Goal: Task Accomplishment & Management: Manage account settings

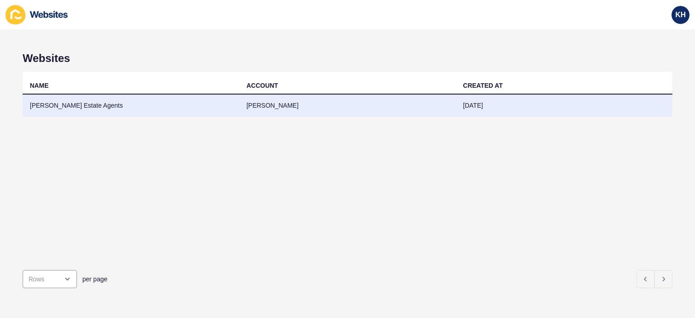
click at [52, 104] on td "[PERSON_NAME] Estate Agents" at bounding box center [131, 106] width 217 height 22
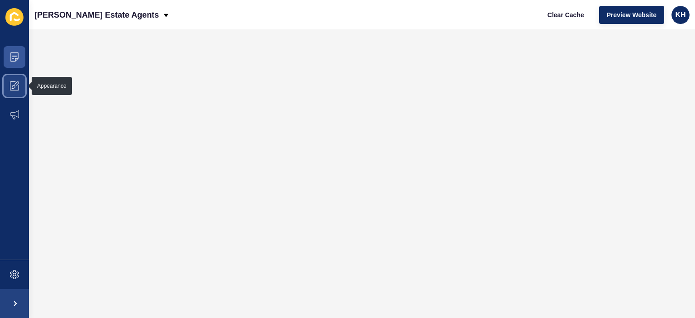
click at [11, 86] on icon at bounding box center [14, 85] width 9 height 9
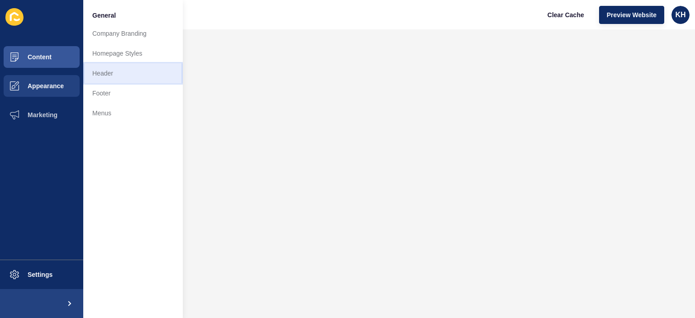
click at [103, 73] on link "Header" at bounding box center [132, 73] width 99 height 20
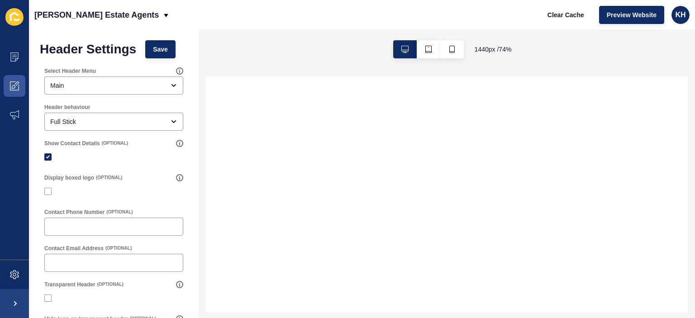
select select
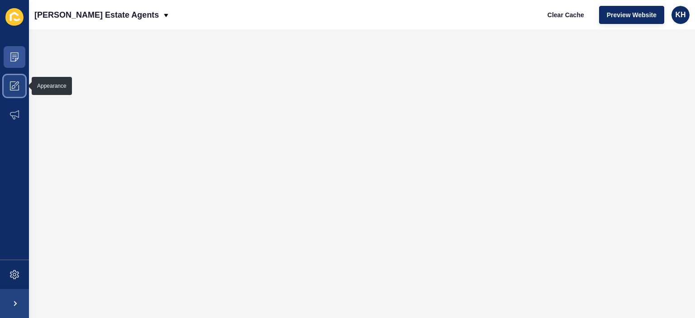
click at [16, 83] on icon at bounding box center [16, 83] width 5 height 5
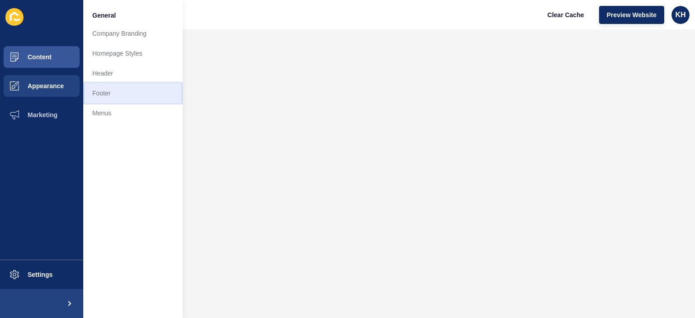
click at [103, 92] on link "Footer" at bounding box center [132, 93] width 99 height 20
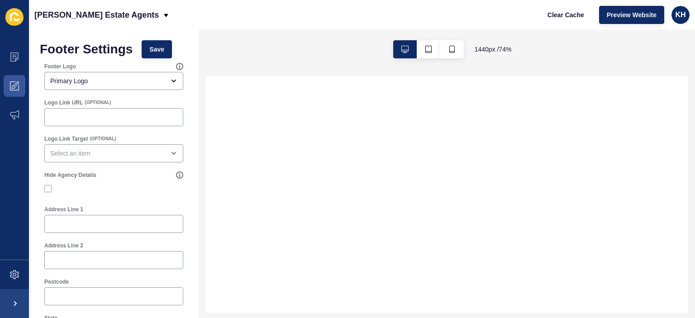
select select
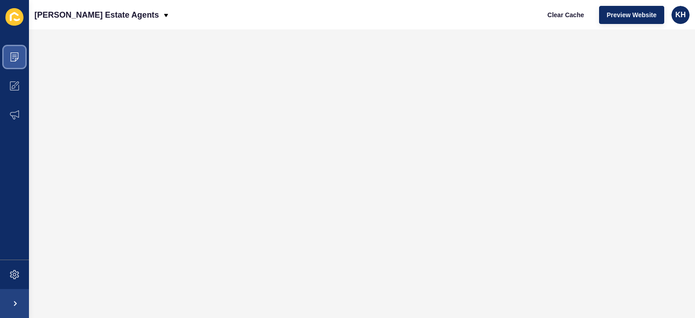
click at [14, 55] on icon at bounding box center [14, 55] width 5 height 0
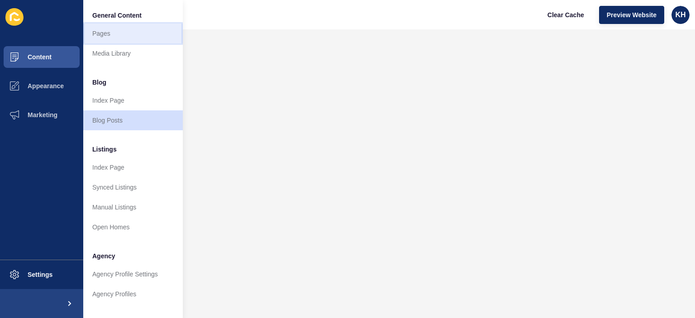
click at [109, 34] on link "Pages" at bounding box center [132, 34] width 99 height 20
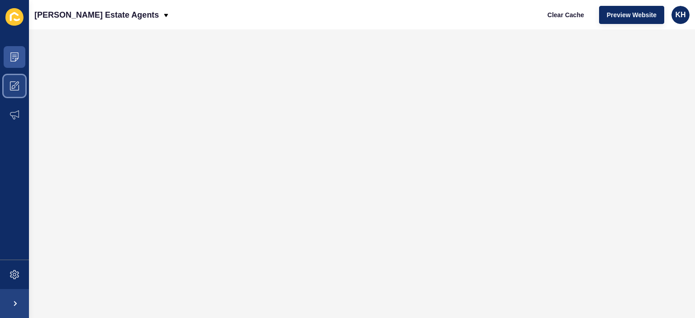
click at [13, 83] on icon at bounding box center [14, 85] width 9 height 9
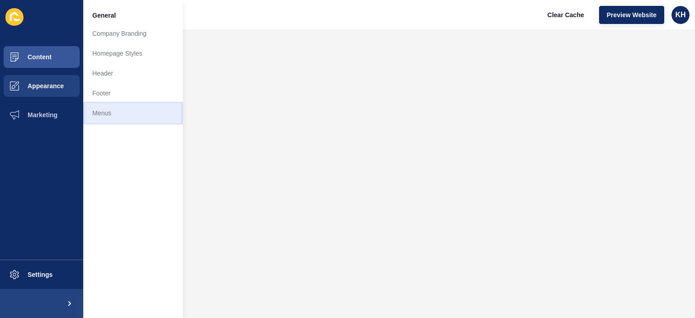
click at [100, 110] on link "Menus" at bounding box center [132, 113] width 99 height 20
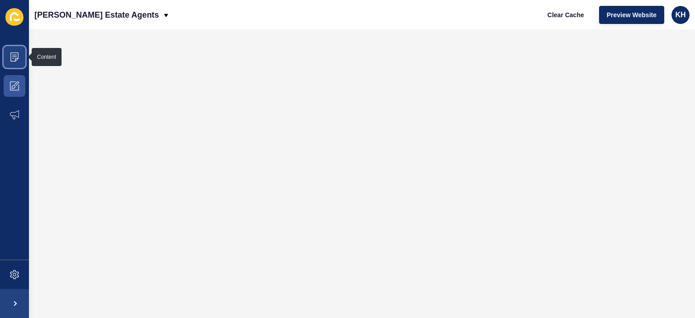
click at [13, 56] on icon at bounding box center [14, 56] width 9 height 9
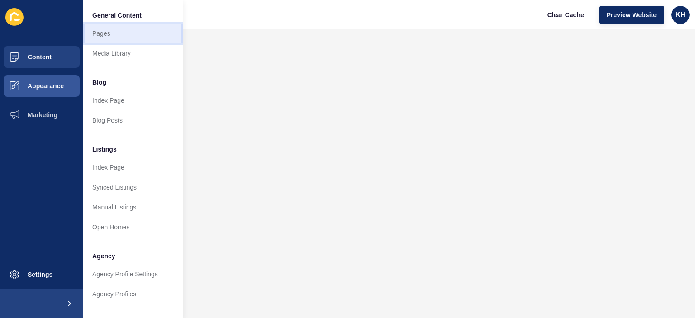
click at [97, 34] on link "Pages" at bounding box center [132, 34] width 99 height 20
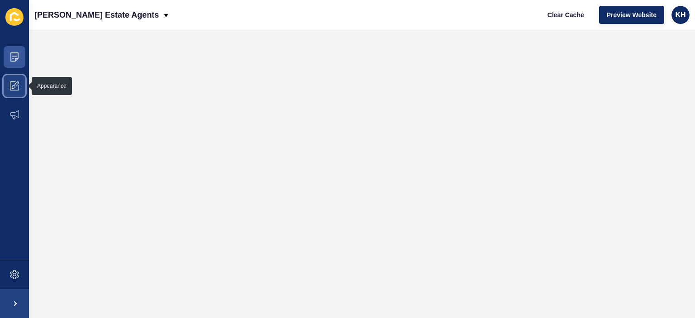
click at [17, 82] on icon at bounding box center [16, 83] width 5 height 5
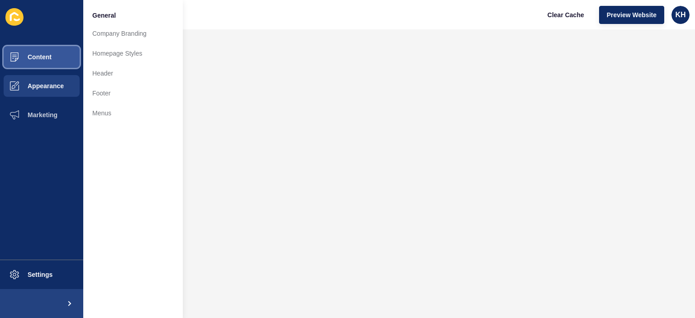
click at [41, 51] on button "Content" at bounding box center [41, 57] width 83 height 29
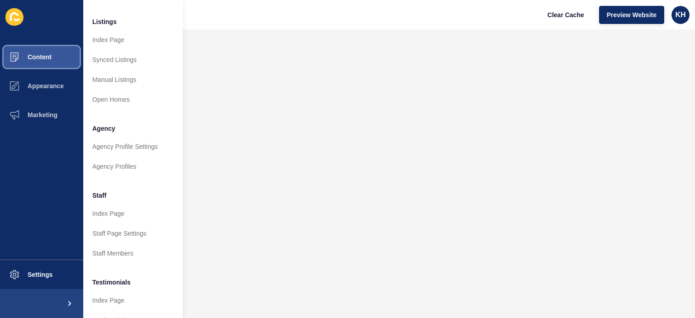
scroll to position [219, 0]
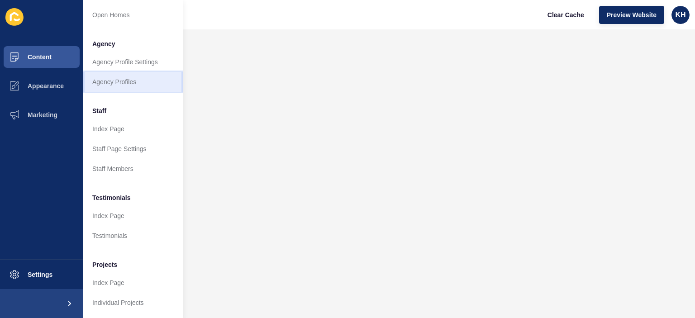
click at [114, 74] on link "Agency Profiles" at bounding box center [132, 82] width 99 height 20
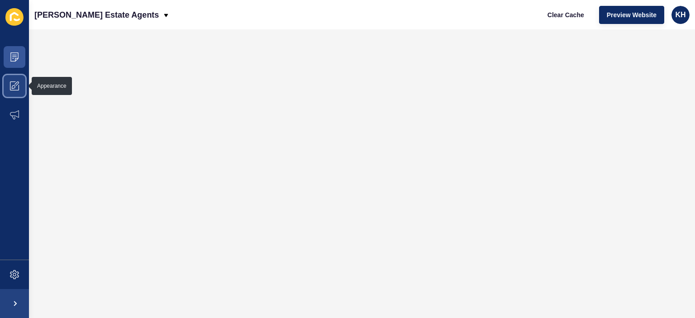
click at [16, 85] on icon at bounding box center [14, 85] width 9 height 9
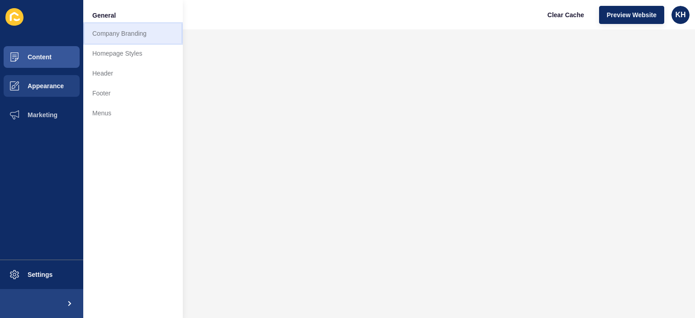
click at [114, 36] on link "Company Branding" at bounding box center [132, 34] width 99 height 20
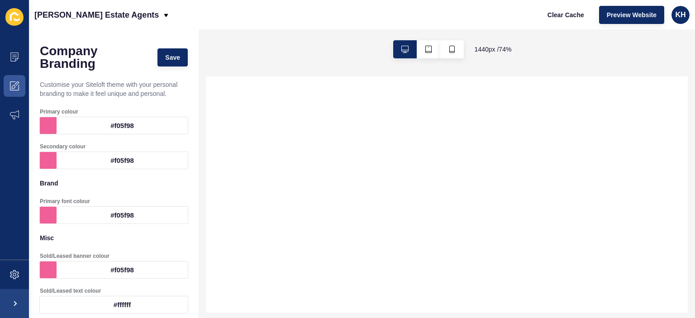
select select
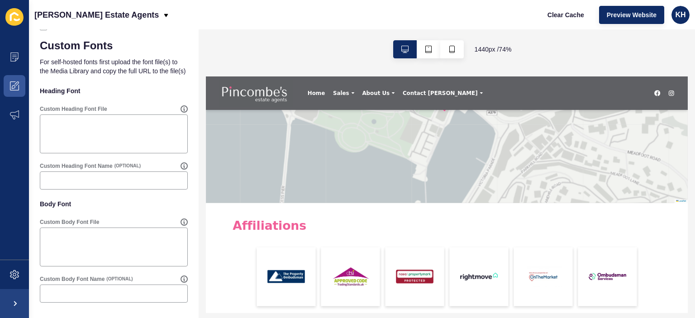
scroll to position [693, 0]
click at [16, 88] on icon at bounding box center [14, 85] width 9 height 9
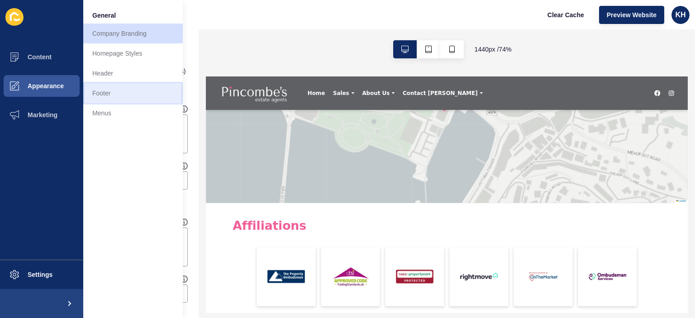
click at [100, 90] on link "Footer" at bounding box center [132, 93] width 99 height 20
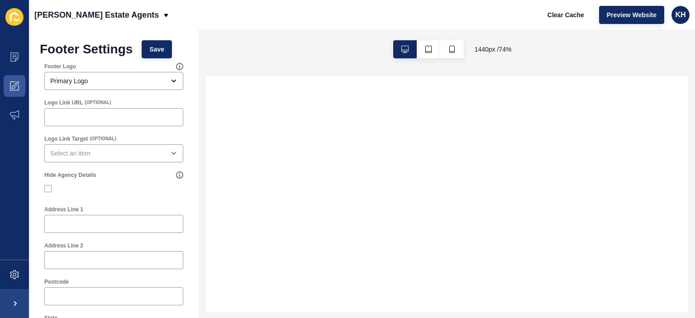
select select
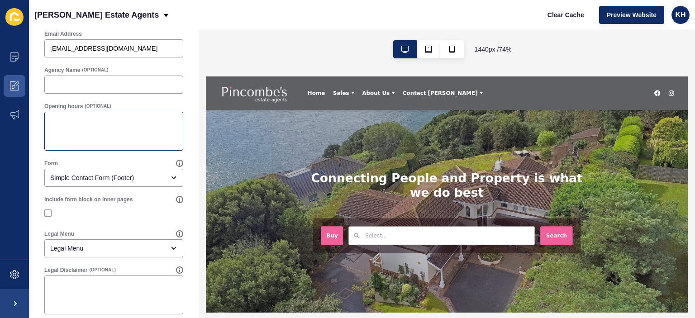
scroll to position [440, 0]
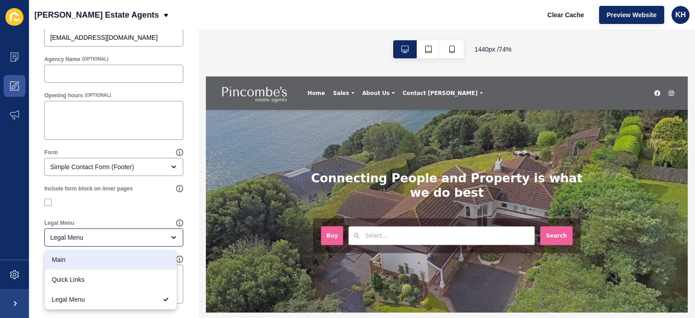
click at [137, 194] on div at bounding box center [113, 202] width 139 height 16
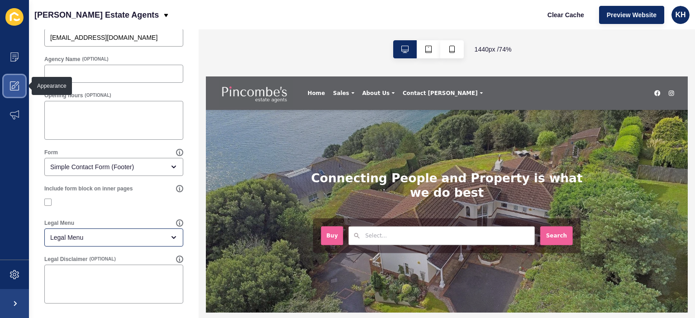
click at [14, 86] on icon at bounding box center [14, 87] width 4 height 4
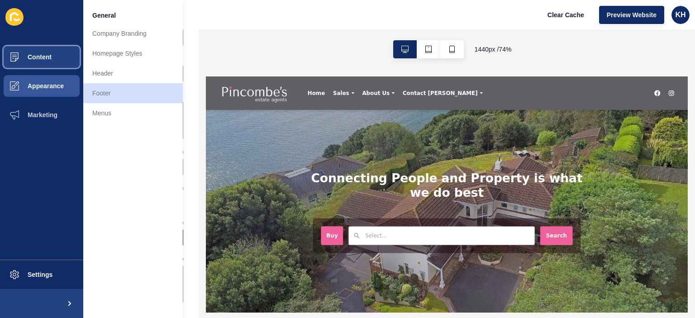
click at [33, 56] on span "Content" at bounding box center [25, 56] width 53 height 7
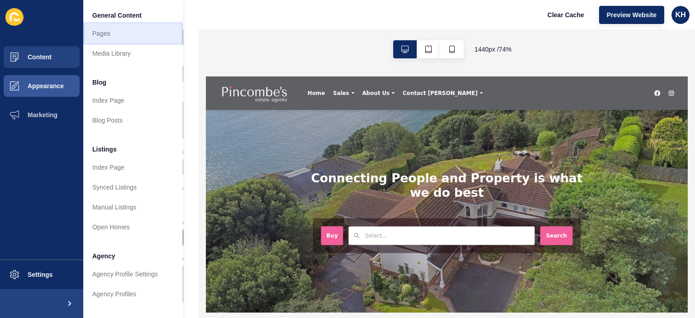
click at [108, 31] on link "Pages" at bounding box center [132, 34] width 99 height 20
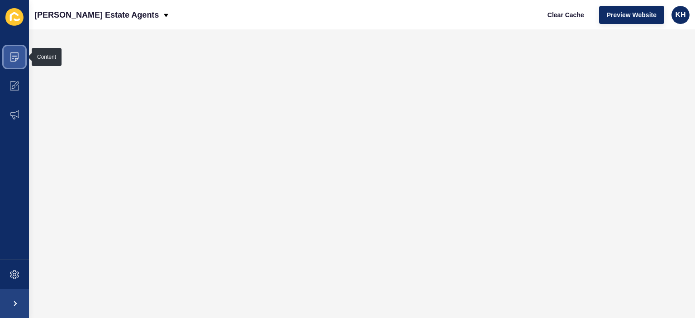
click at [16, 54] on icon at bounding box center [14, 56] width 9 height 9
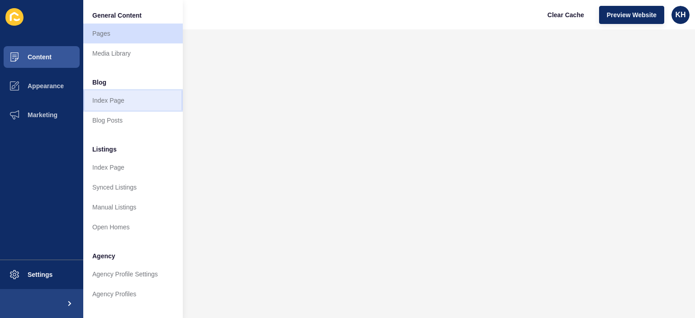
click at [97, 99] on link "Index Page" at bounding box center [132, 100] width 99 height 20
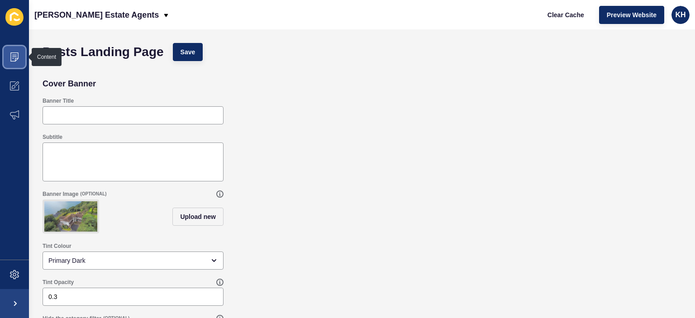
click at [15, 51] on span at bounding box center [14, 57] width 29 height 29
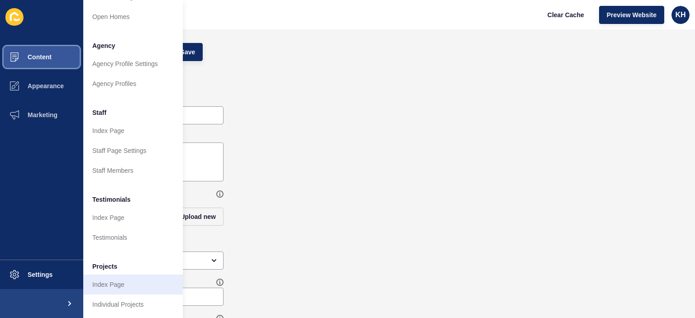
scroll to position [219, 0]
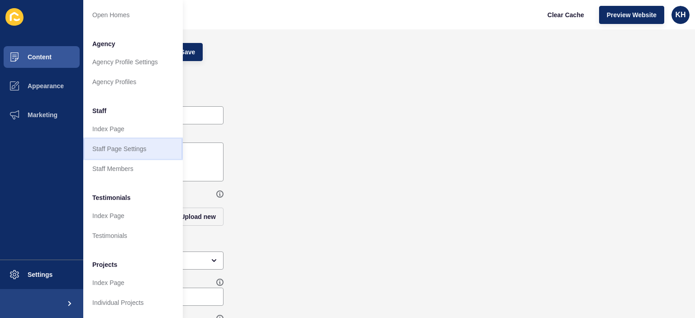
click at [114, 141] on link "Staff Page Settings" at bounding box center [132, 149] width 99 height 20
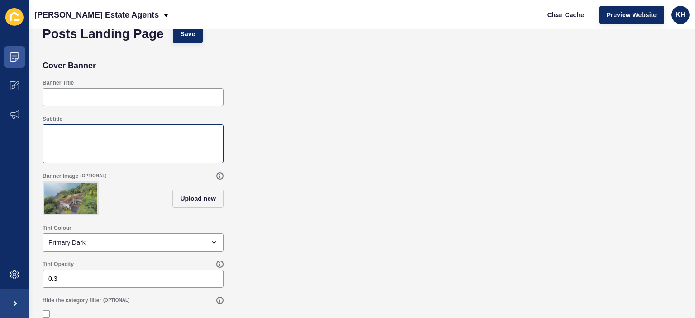
scroll to position [33, 0]
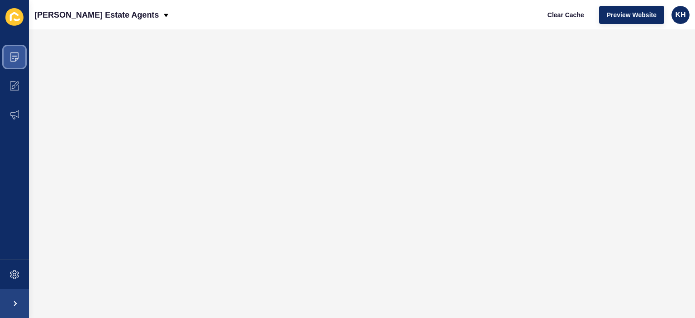
click at [13, 54] on icon at bounding box center [14, 56] width 9 height 9
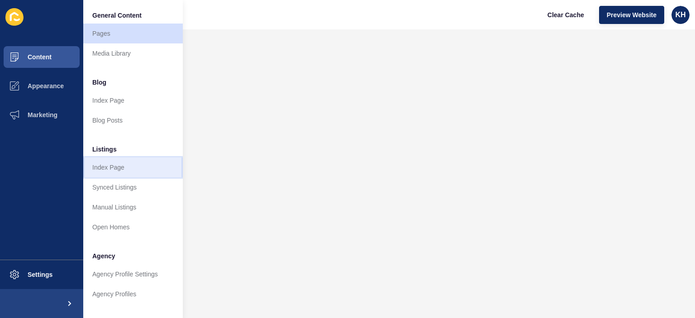
click at [116, 168] on link "Index Page" at bounding box center [132, 167] width 99 height 20
